Goal: Information Seeking & Learning: Learn about a topic

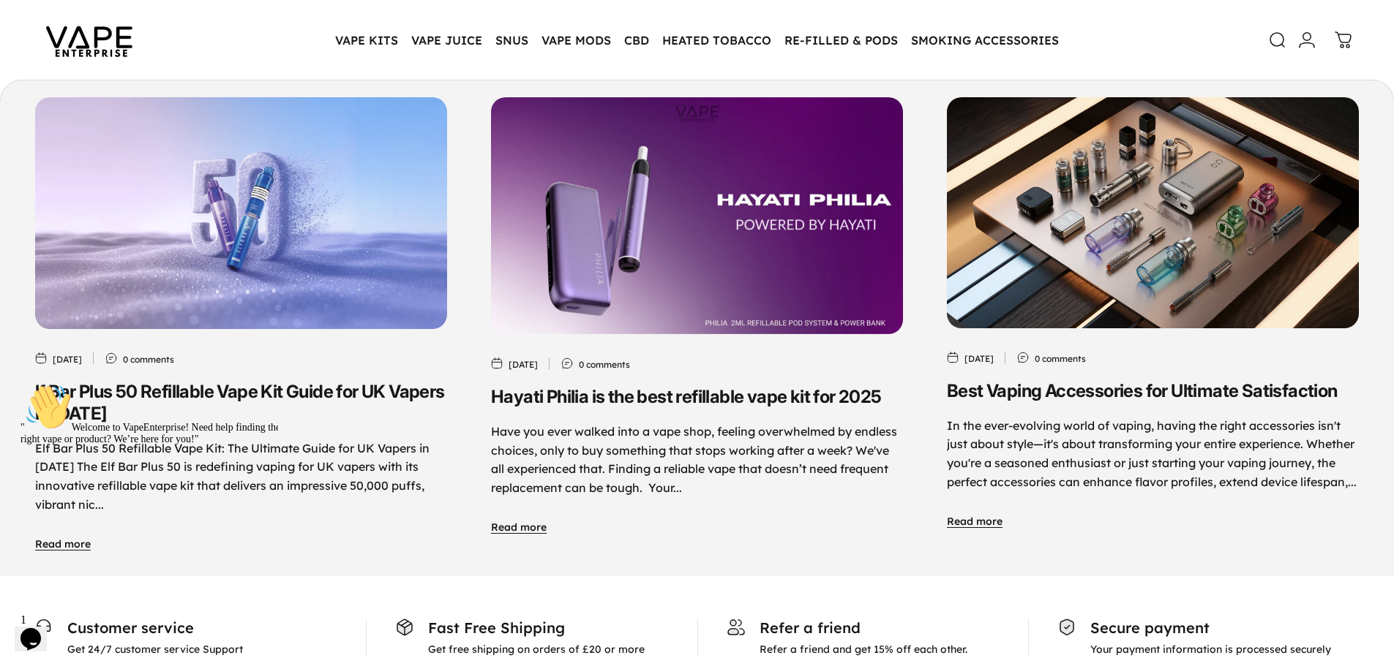
scroll to position [7021, 0]
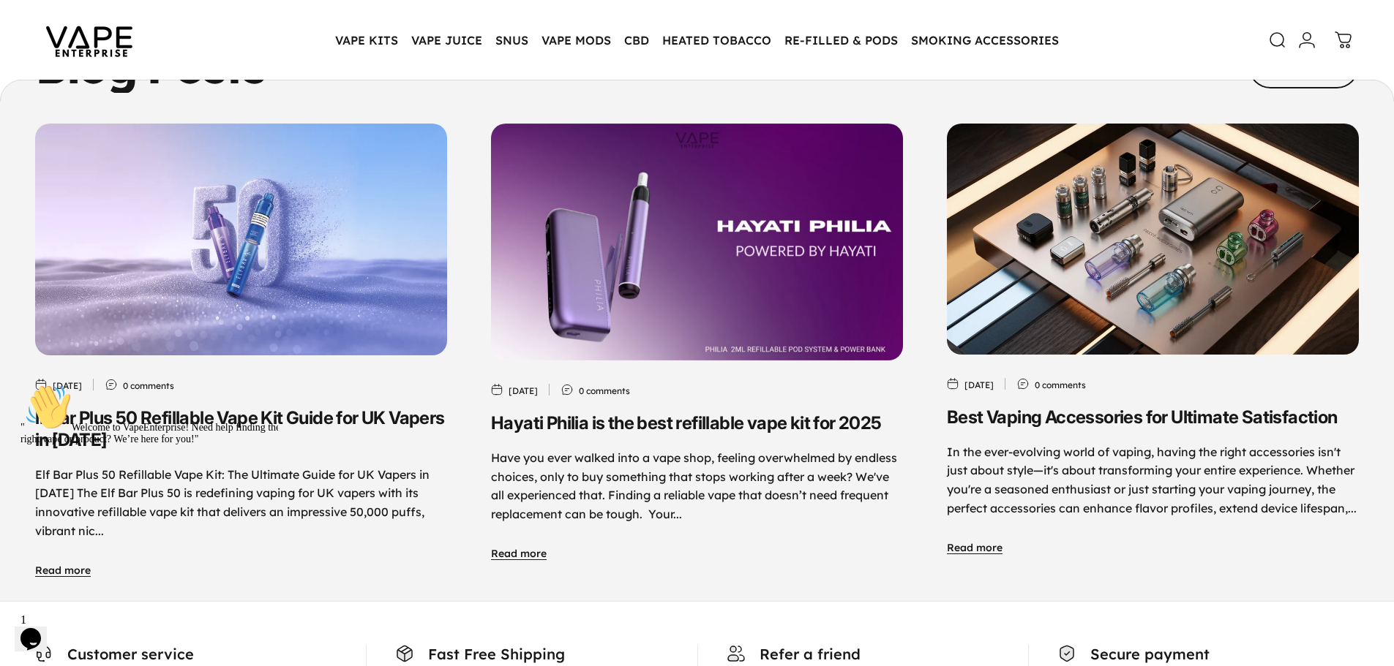
click at [241, 410] on div "" Welcome to VapeEnterprise! Need help finding the right vape or product? We’re…" at bounding box center [151, 414] width 263 height 61
click at [368, 288] on img "lf Bar Plus 50 Refillable Vape Kit Guide for UK Vapers in 2025" at bounding box center [241, 240] width 432 height 244
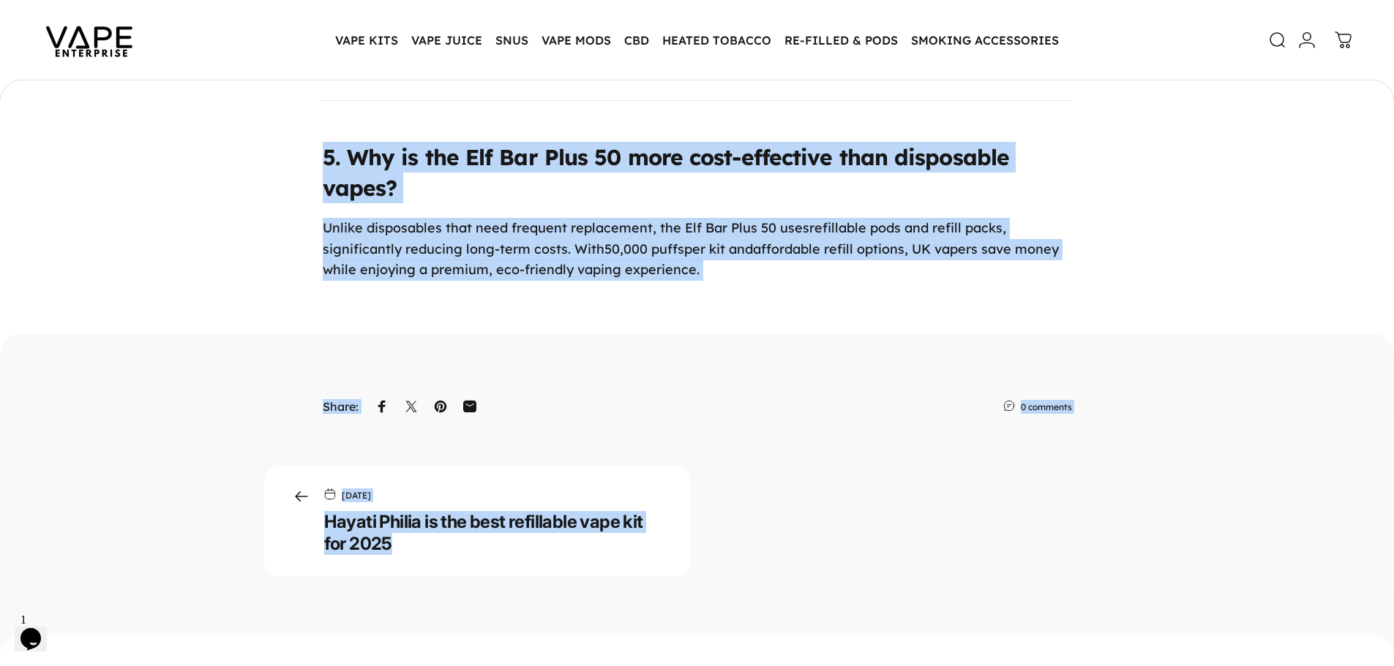
scroll to position [7682, 0]
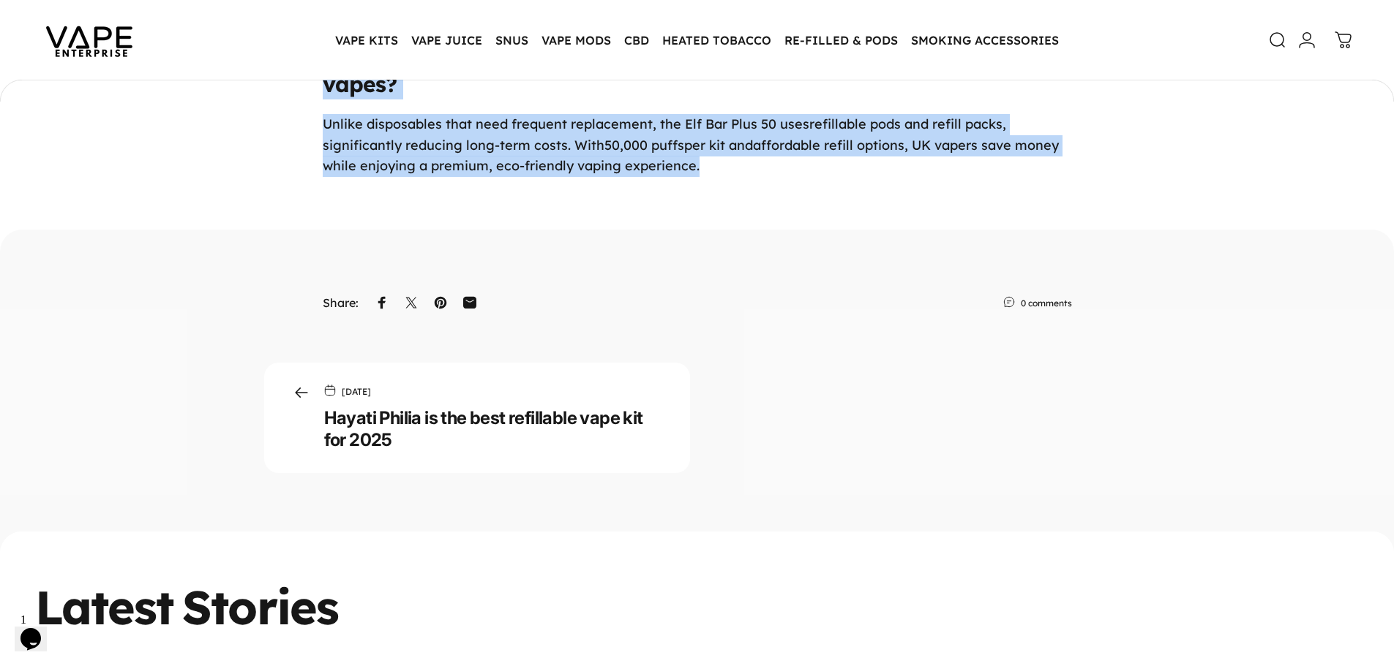
drag, startPoint x: 327, startPoint y: 341, endPoint x: 710, endPoint y: 144, distance: 430.9
copy div "Elf Bar Plus 50 Refillable Vape Kit: The Ultimate Guide for UK Vapers in 2025 T…"
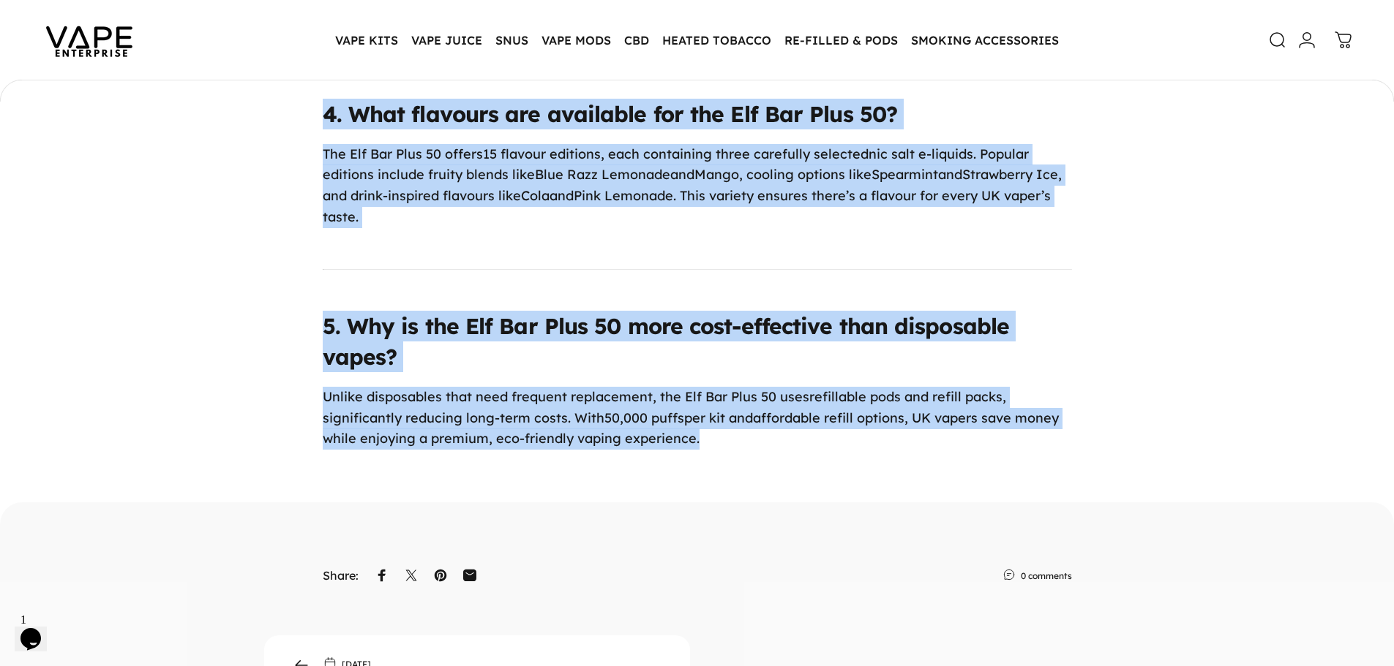
scroll to position [7389, 0]
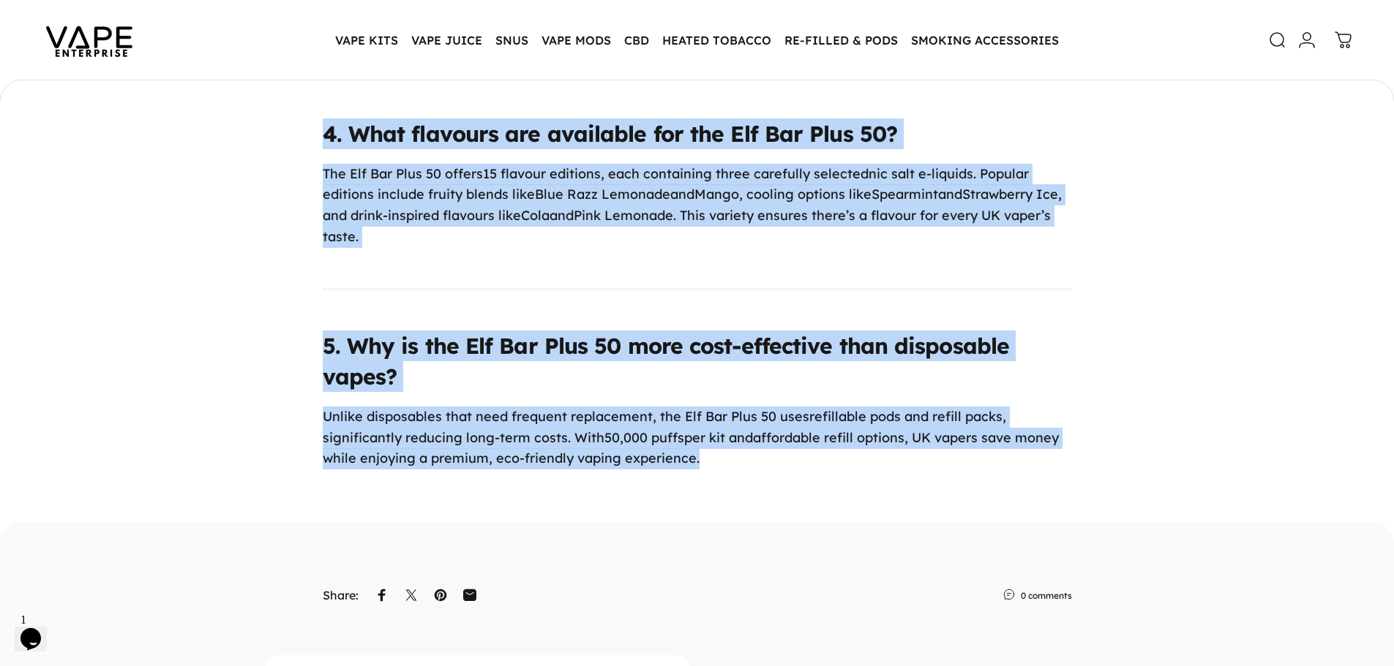
click at [724, 443] on p "Unlike disposables that need frequent replacement, the Elf Bar Plus 50 uses ref…" at bounding box center [697, 438] width 749 height 63
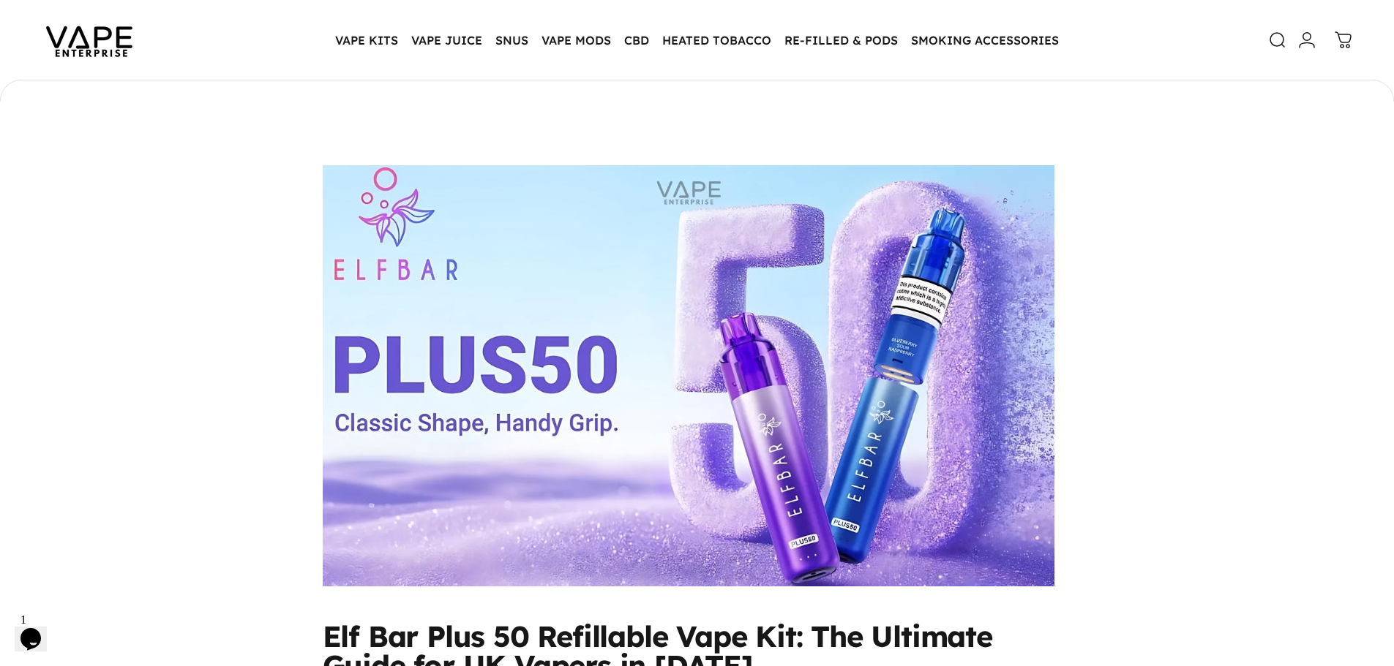
scroll to position [0, 0]
